Goal: Navigation & Orientation: Find specific page/section

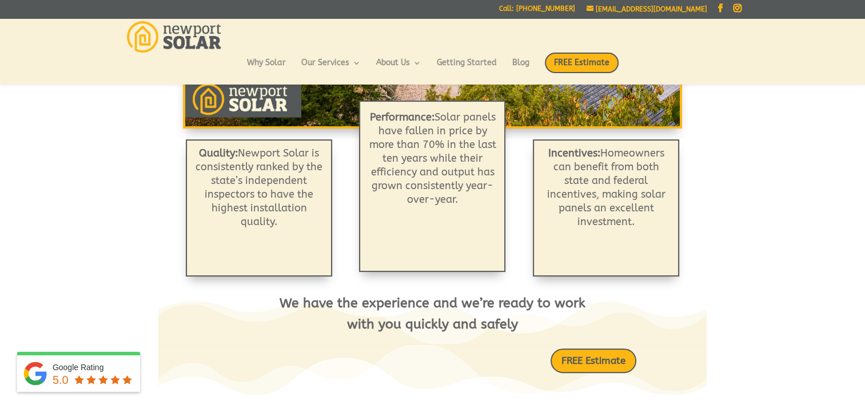
scroll to position [236, 0]
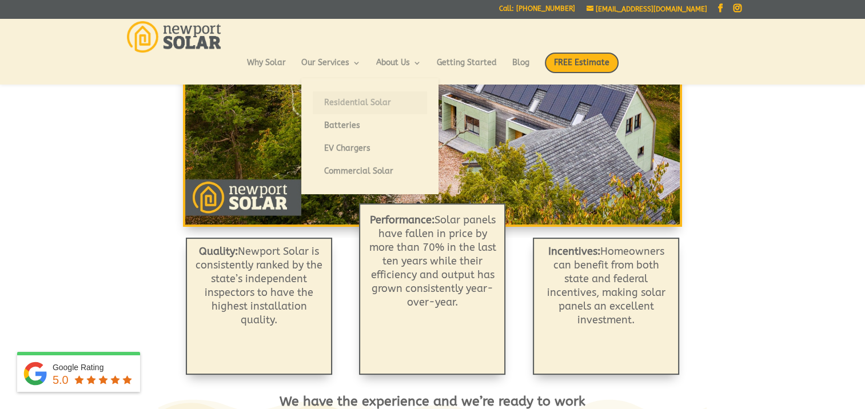
click at [368, 103] on link "Residential Solar" at bounding box center [370, 102] width 114 height 23
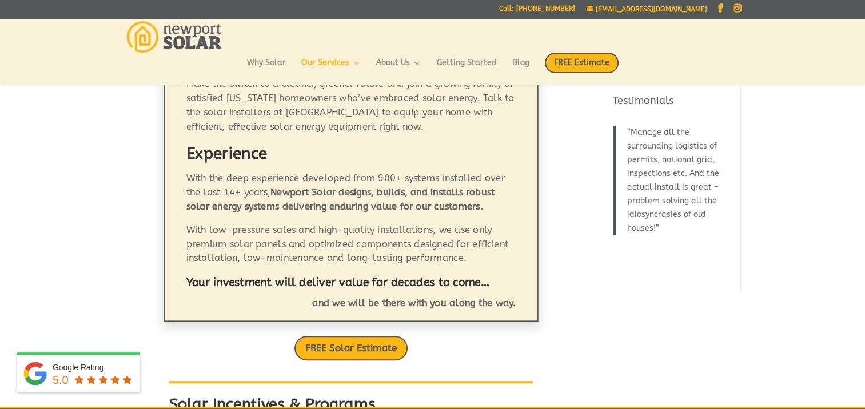
scroll to position [193, 0]
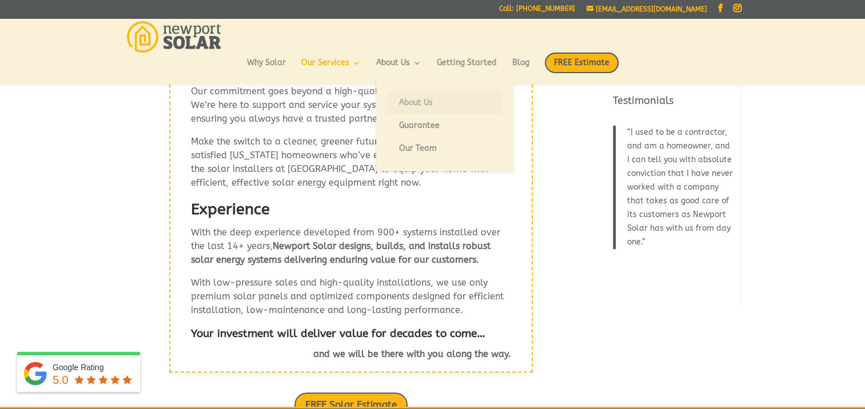
click at [424, 103] on link "About Us" at bounding box center [445, 102] width 114 height 23
